Goal: Task Accomplishment & Management: Use online tool/utility

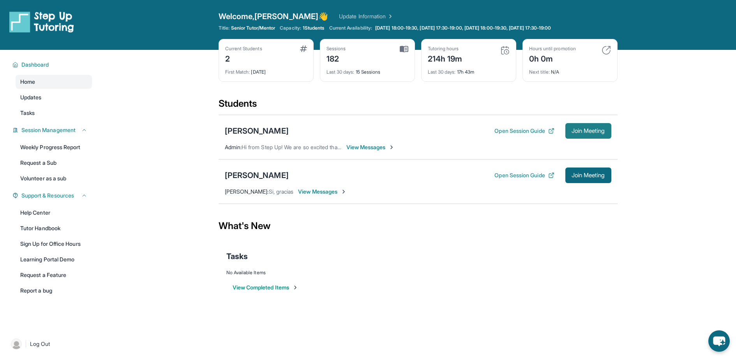
click at [583, 131] on span "Join Meeting" at bounding box center [588, 131] width 34 height 5
